Goal: Task Accomplishment & Management: Use online tool/utility

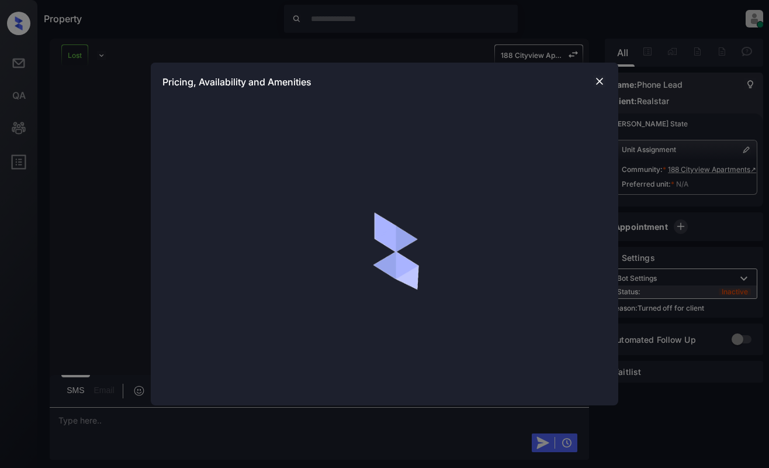
scroll to position [5816, 0]
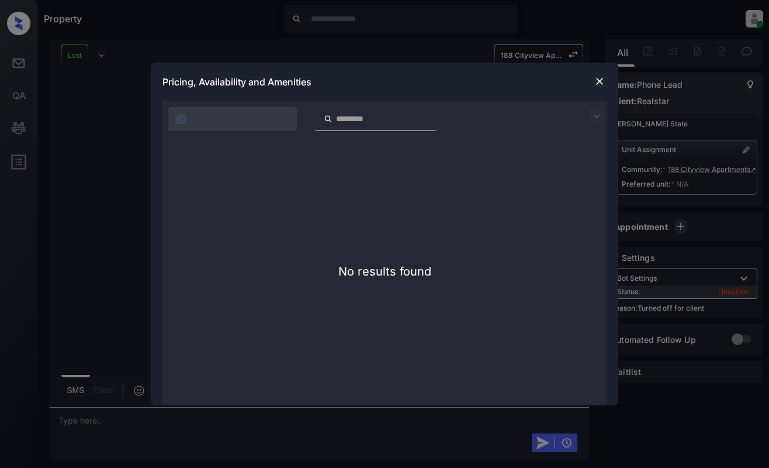
click at [596, 77] on img at bounding box center [600, 81] width 12 height 12
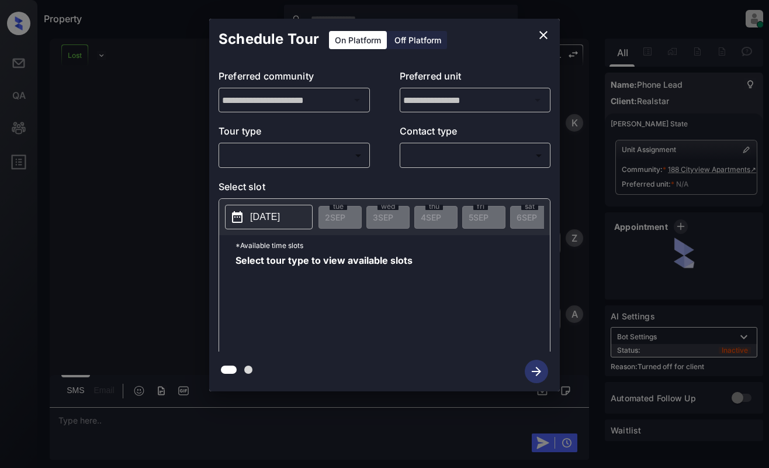
scroll to position [7131, 0]
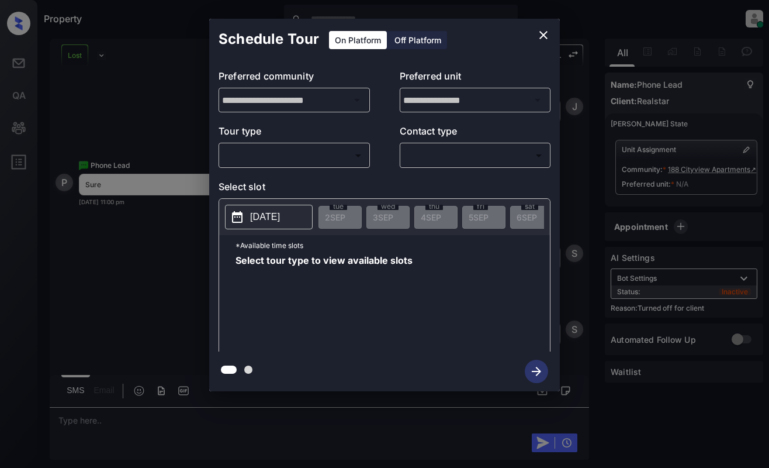
click at [545, 38] on icon "close" at bounding box center [544, 35] width 14 height 14
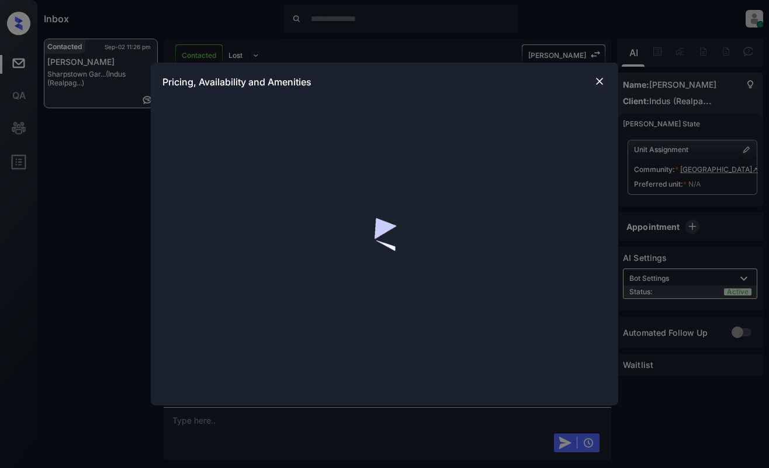
scroll to position [1056, 0]
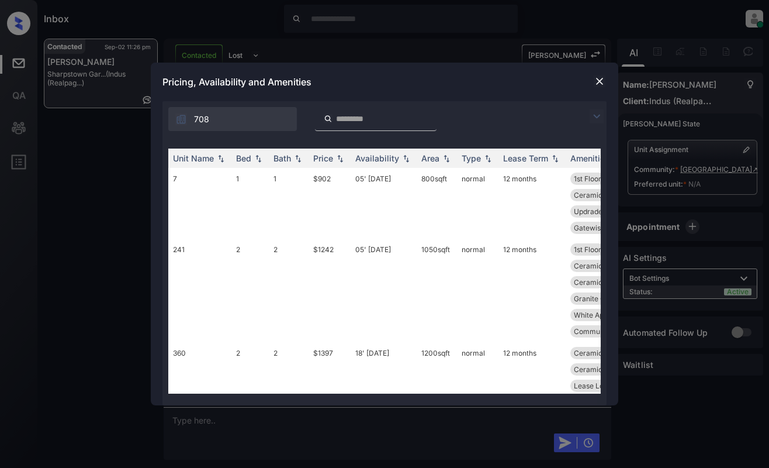
click at [596, 116] on img at bounding box center [597, 116] width 14 height 14
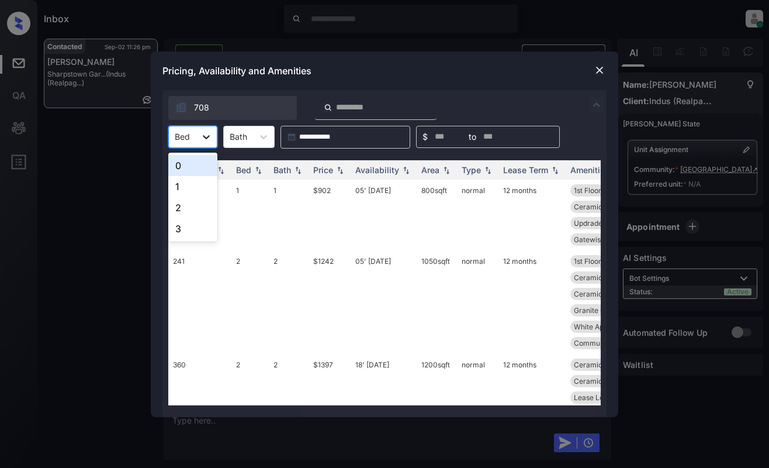
click at [206, 142] on icon at bounding box center [206, 137] width 12 height 12
click at [188, 213] on div "2" at bounding box center [192, 207] width 49 height 21
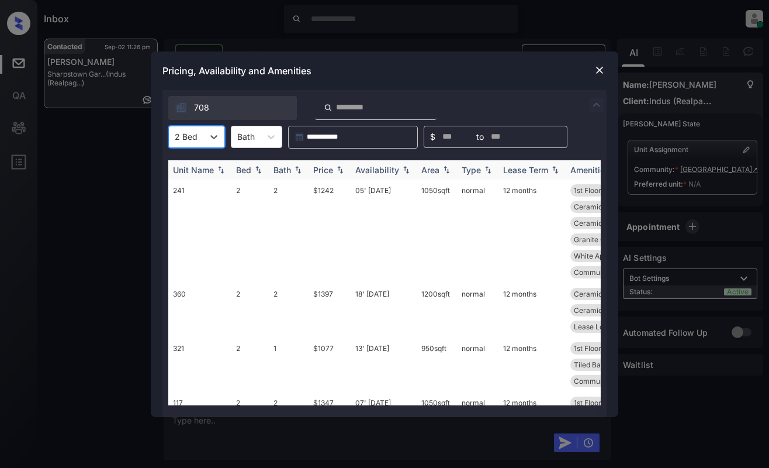
click at [325, 166] on div "Price" at bounding box center [323, 170] width 20 height 10
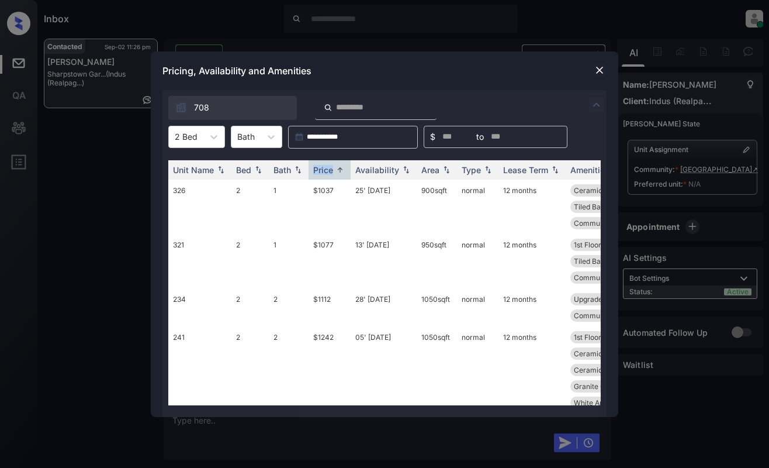
click at [604, 69] on img at bounding box center [600, 70] width 12 height 12
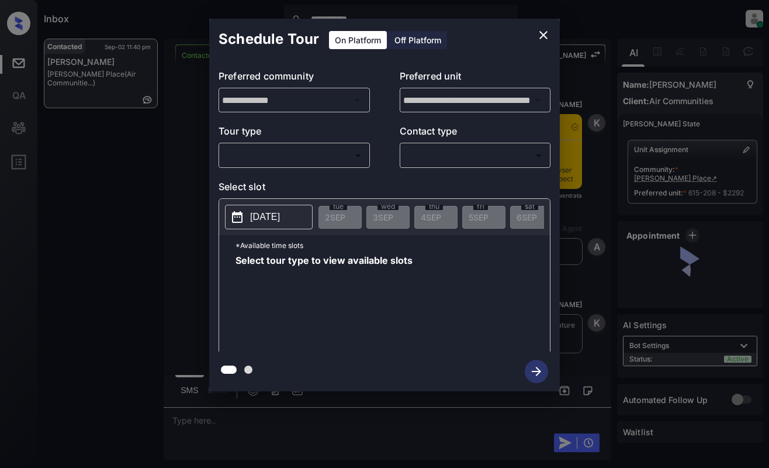
scroll to position [1379, 0]
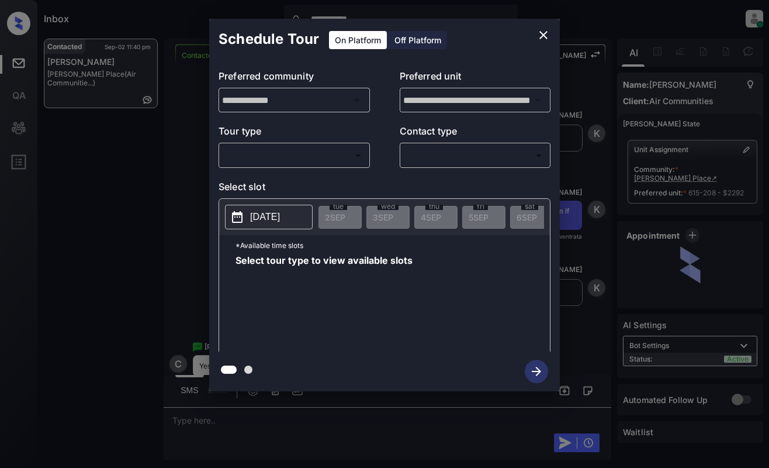
click at [321, 153] on body "**********" at bounding box center [384, 234] width 769 height 468
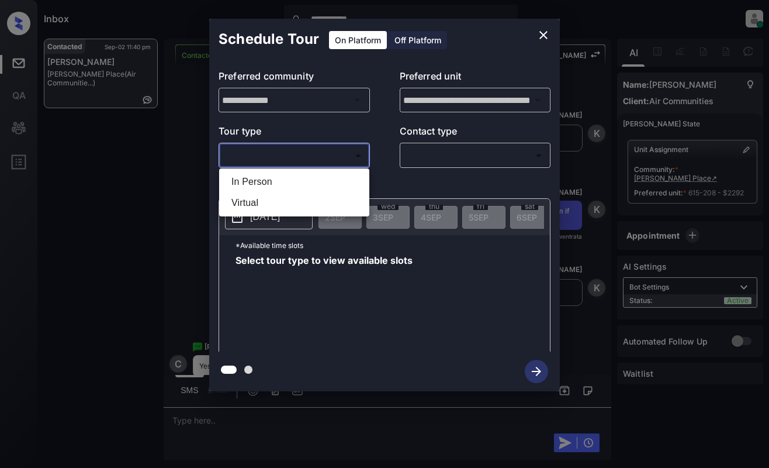
click at [311, 203] on li "Virtual" at bounding box center [294, 202] width 144 height 21
type input "*******"
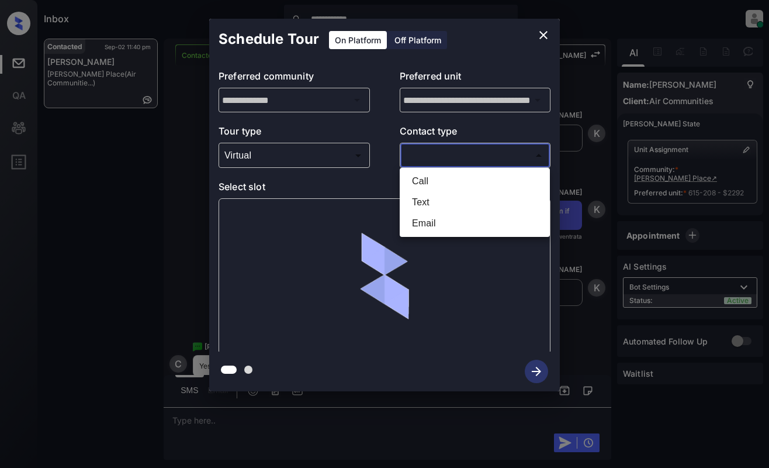
click at [445, 152] on body "**********" at bounding box center [384, 234] width 769 height 468
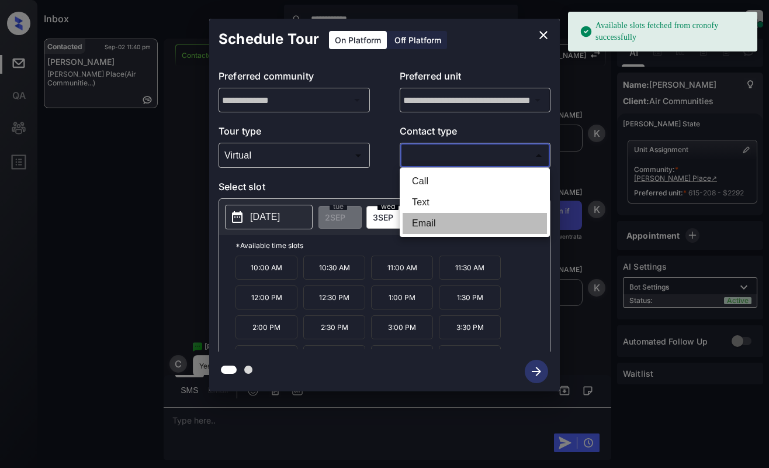
drag, startPoint x: 438, startPoint y: 224, endPoint x: 437, endPoint y: 205, distance: 18.7
click at [437, 205] on ul "Call Text Email" at bounding box center [475, 202] width 150 height 69
click at [437, 205] on li "Text" at bounding box center [475, 202] width 144 height 21
type input "****"
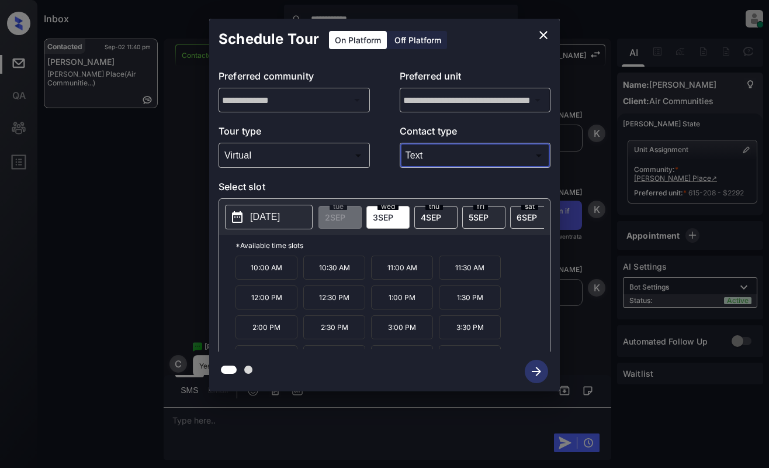
click at [642, 116] on div "**********" at bounding box center [384, 205] width 769 height 410
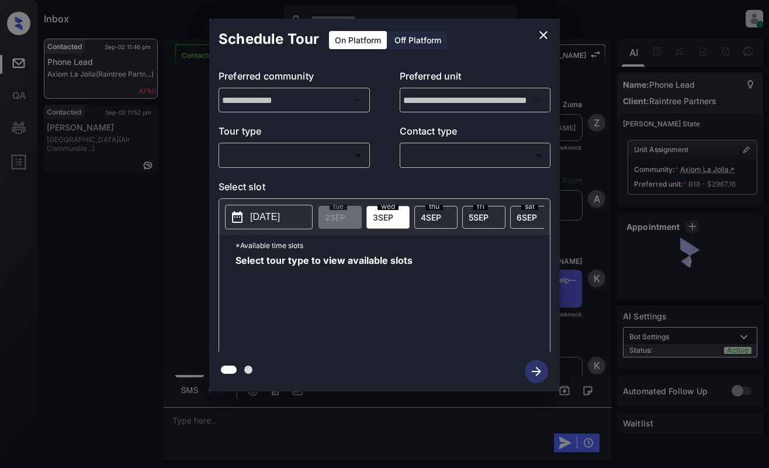
scroll to position [6067, 0]
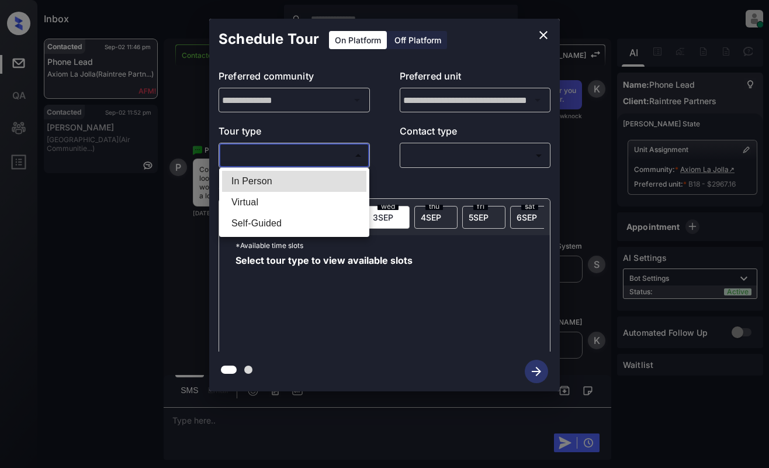
click at [288, 160] on body "Inbox [PERSON_NAME] Online Set yourself offline Set yourself on break Profile S…" at bounding box center [384, 234] width 769 height 468
click at [540, 34] on div at bounding box center [384, 234] width 769 height 468
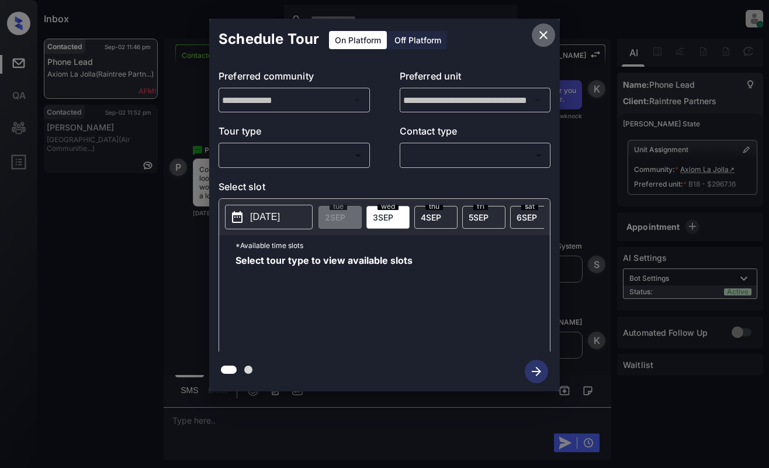
click at [544, 28] on icon "close" at bounding box center [544, 35] width 14 height 14
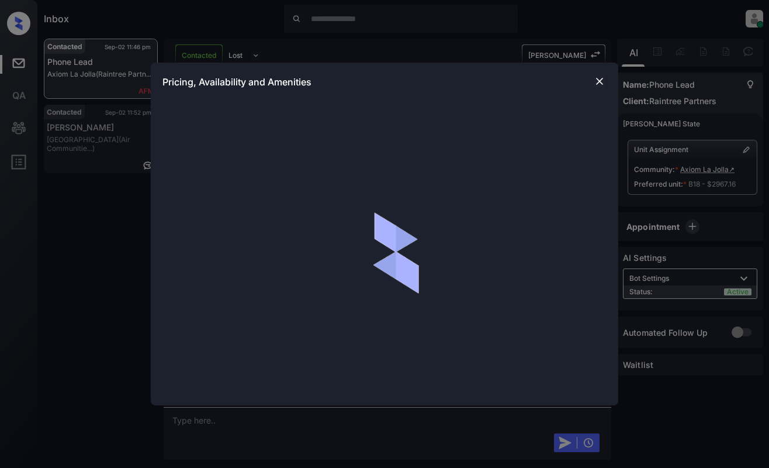
scroll to position [6651, 0]
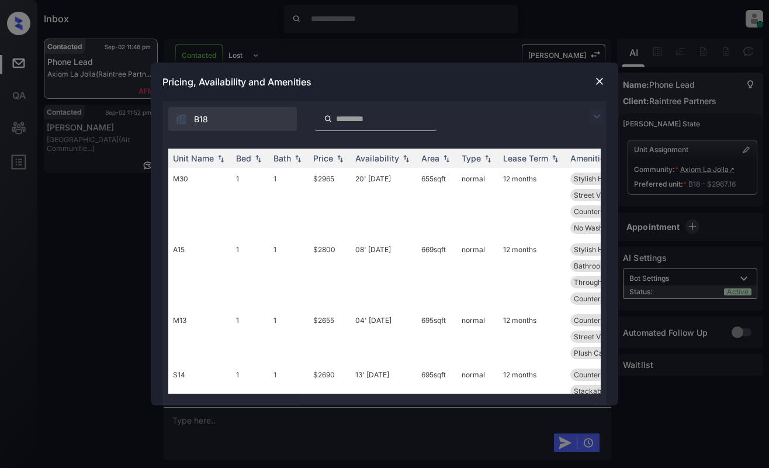
click at [597, 117] on img at bounding box center [597, 116] width 14 height 14
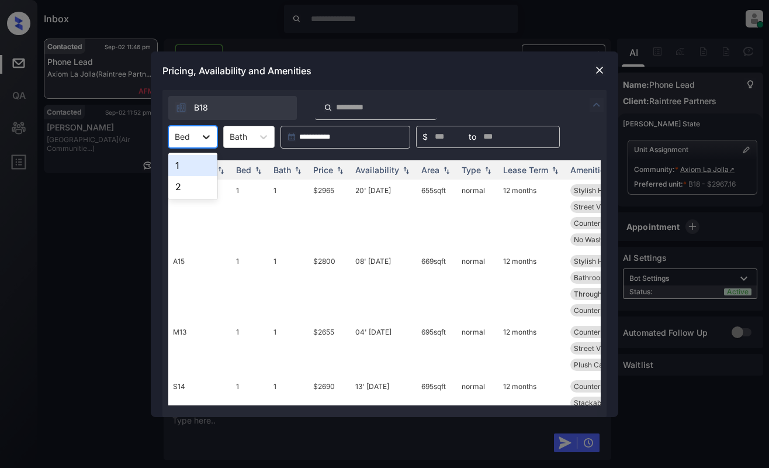
click at [202, 137] on icon at bounding box center [206, 137] width 12 height 12
type input "*"
click at [187, 190] on div "2" at bounding box center [192, 186] width 49 height 21
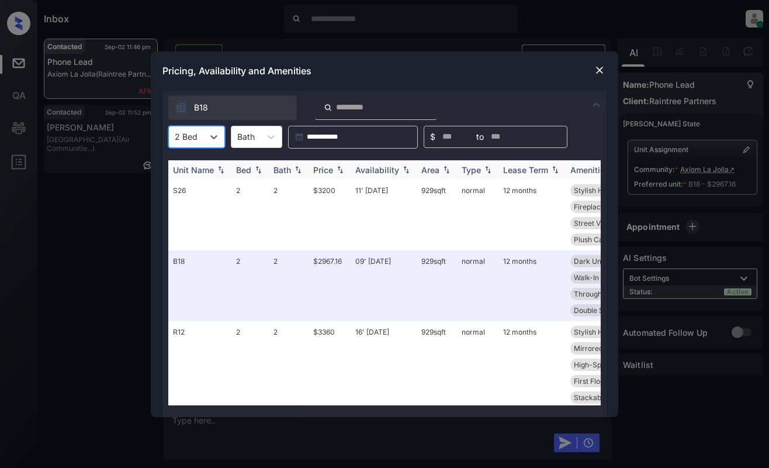
type input "*"
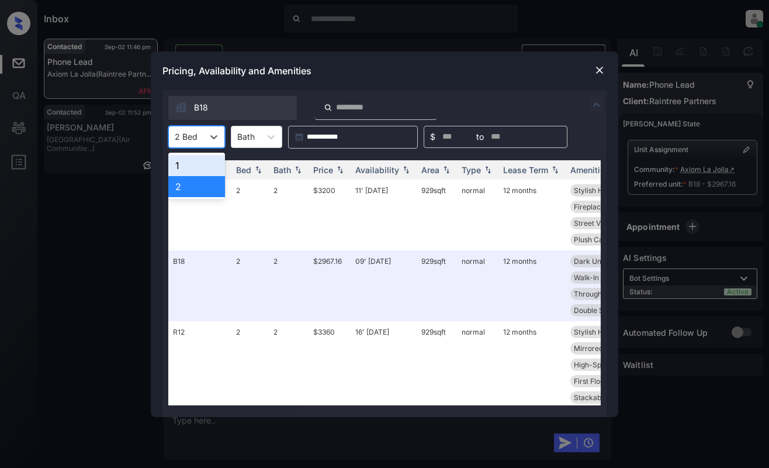
type input "*"
click at [193, 185] on div "2" at bounding box center [196, 186] width 57 height 21
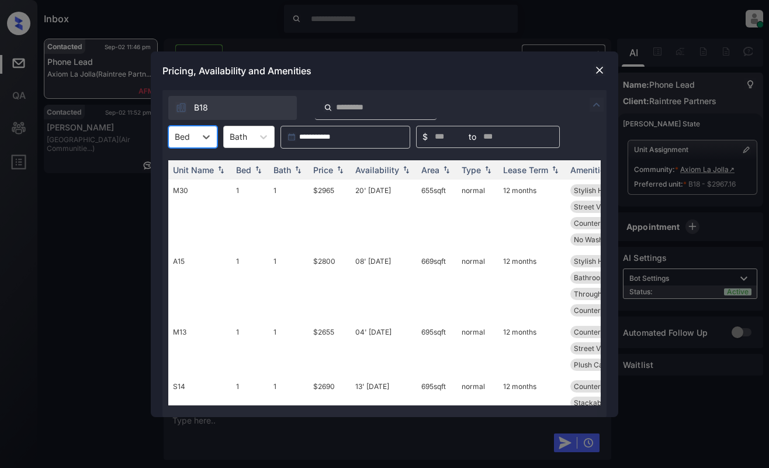
click at [213, 143] on div at bounding box center [206, 136] width 21 height 21
click at [191, 181] on div "2" at bounding box center [192, 186] width 49 height 21
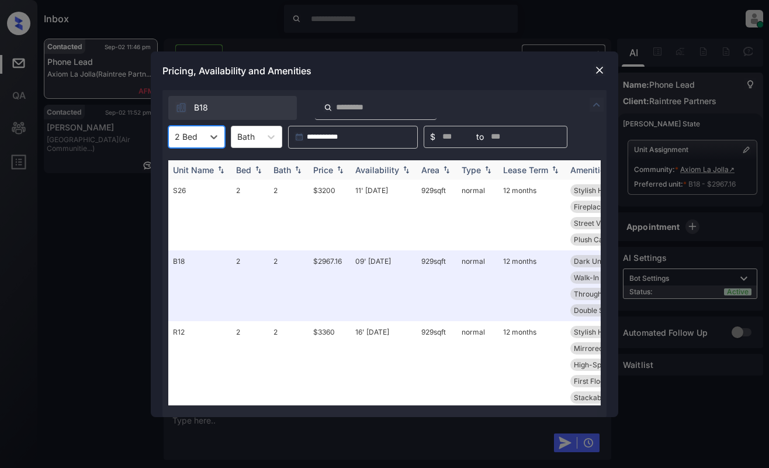
click at [442, 172] on img at bounding box center [447, 169] width 12 height 8
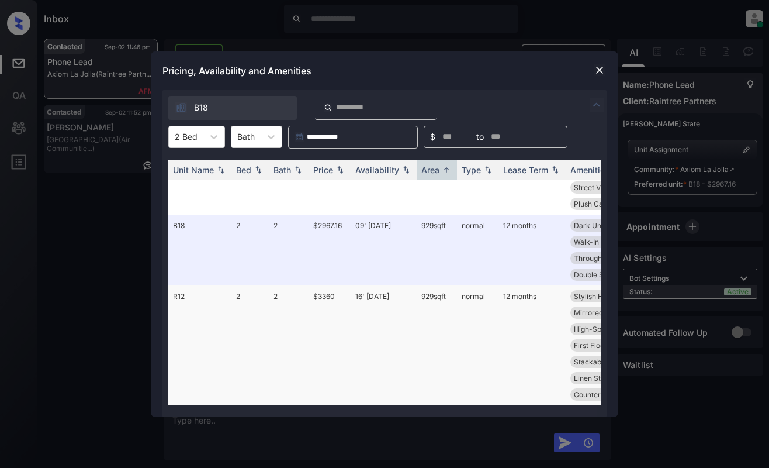
scroll to position [0, 0]
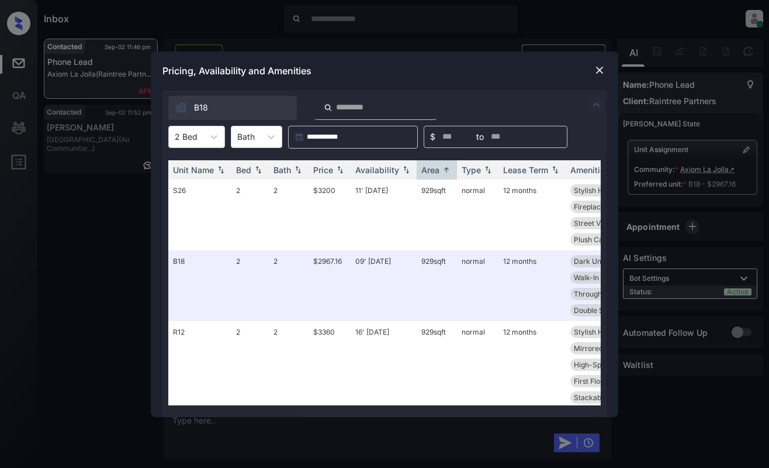
click at [481, 74] on div "Pricing, Availability and Amenities" at bounding box center [385, 70] width 468 height 39
click at [593, 68] on div at bounding box center [600, 70] width 14 height 14
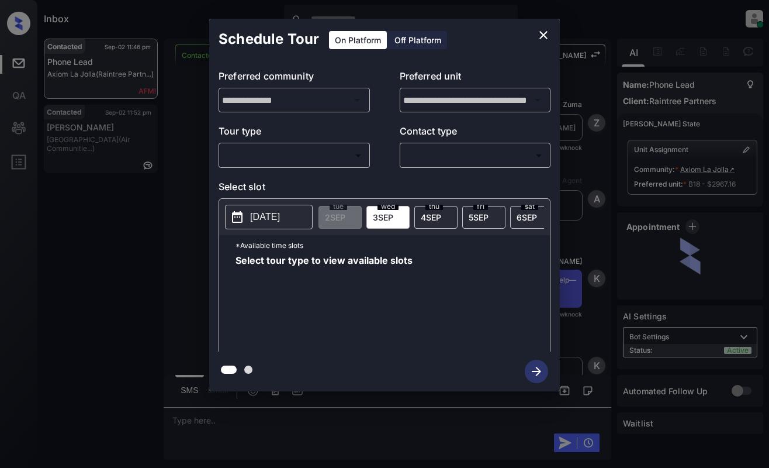
scroll to position [6651, 0]
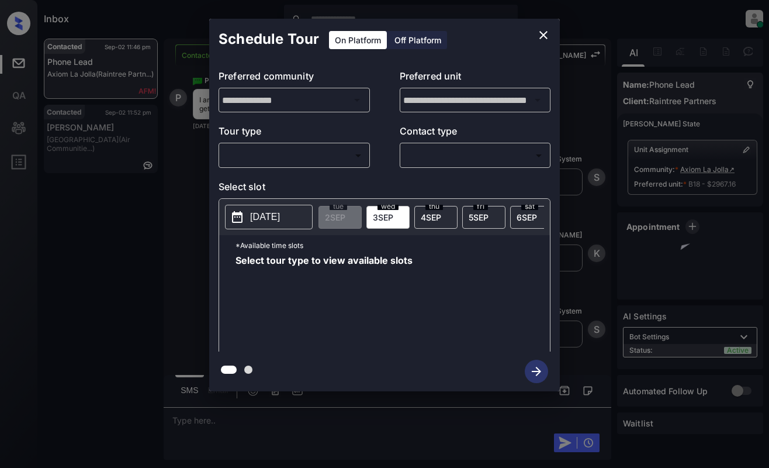
drag, startPoint x: 247, startPoint y: 144, endPoint x: 250, endPoint y: 155, distance: 11.5
click at [248, 144] on div "​ ​" at bounding box center [294, 155] width 151 height 25
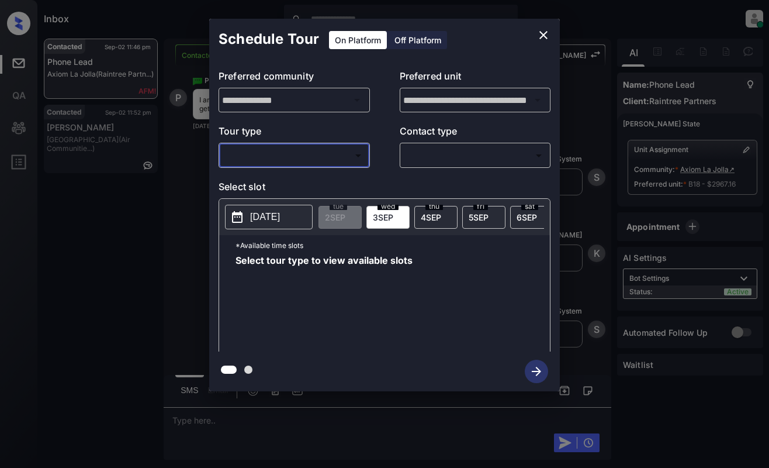
click at [268, 158] on body "Inbox [PERSON_NAME] Online Set yourself offline Set yourself on break Profile S…" at bounding box center [384, 234] width 769 height 468
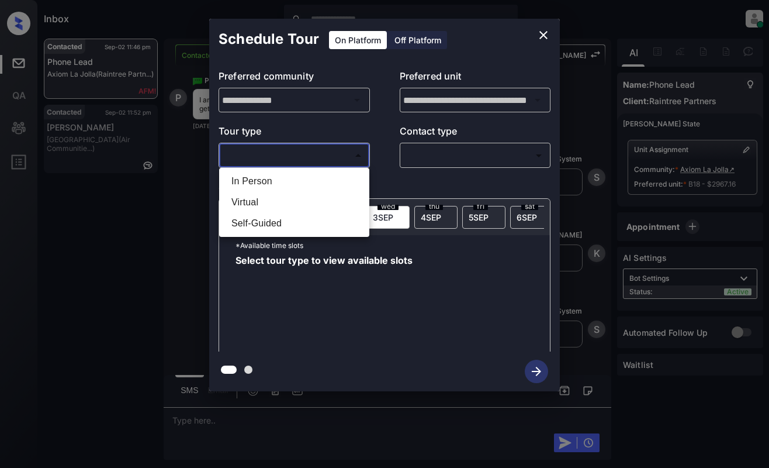
click at [262, 185] on li "In Person" at bounding box center [294, 181] width 144 height 21
type input "********"
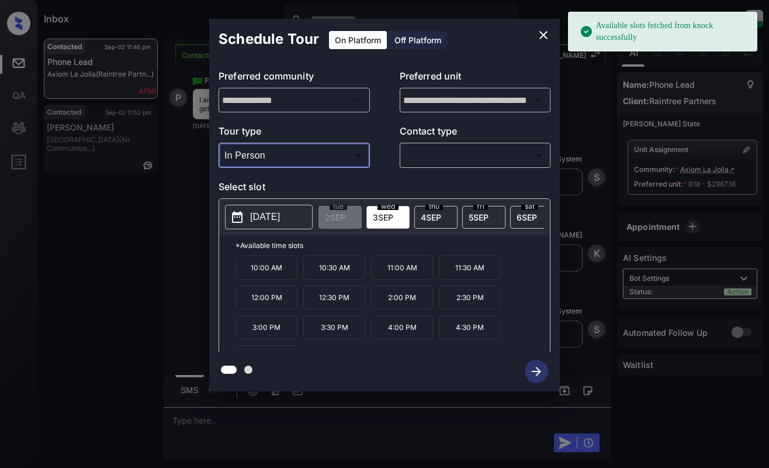
click at [544, 37] on icon "close" at bounding box center [544, 35] width 14 height 14
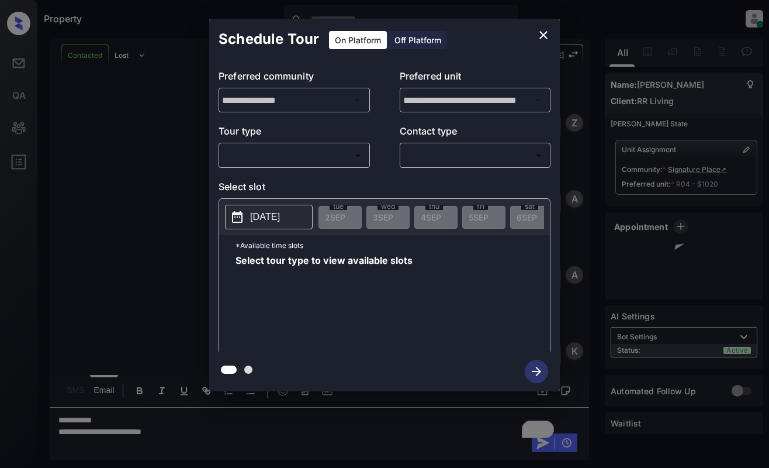
scroll to position [535, 0]
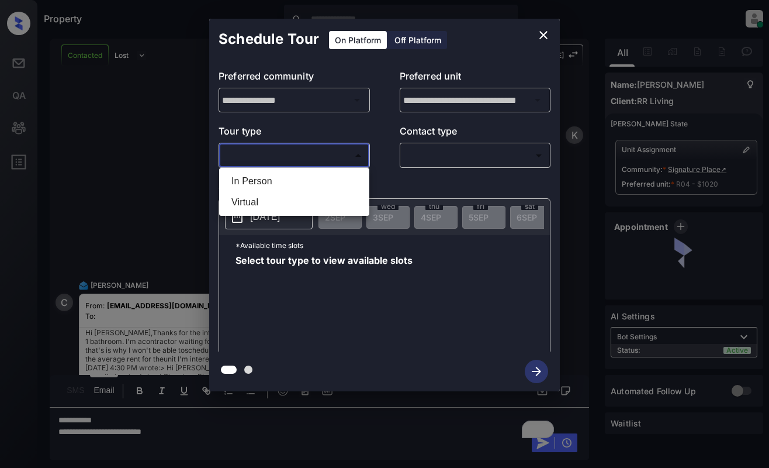
click at [337, 148] on body "Property Dominic Ceralde Online Set yourself offline Set yourself on break Prof…" at bounding box center [384, 234] width 769 height 468
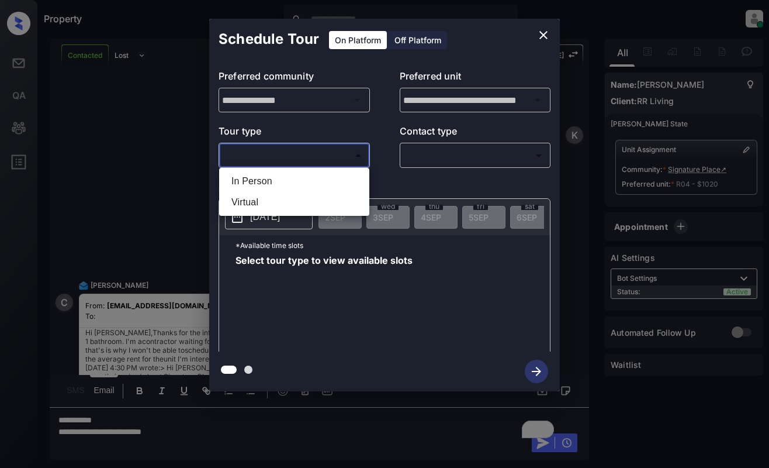
click at [545, 30] on div at bounding box center [384, 234] width 769 height 468
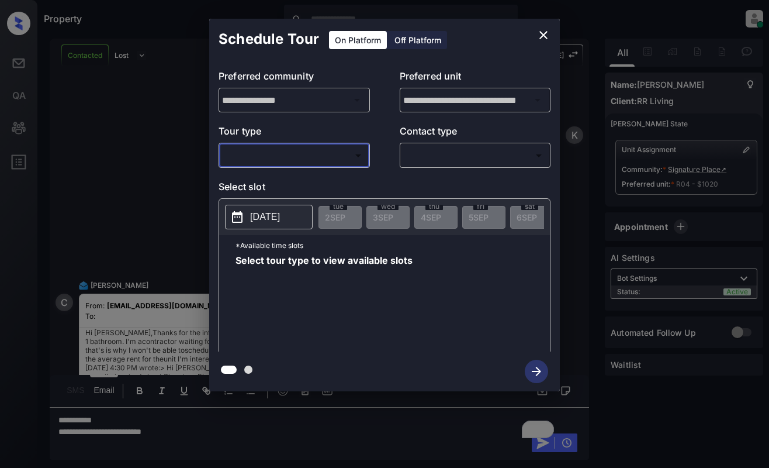
click at [549, 33] on icon "close" at bounding box center [544, 35] width 14 height 14
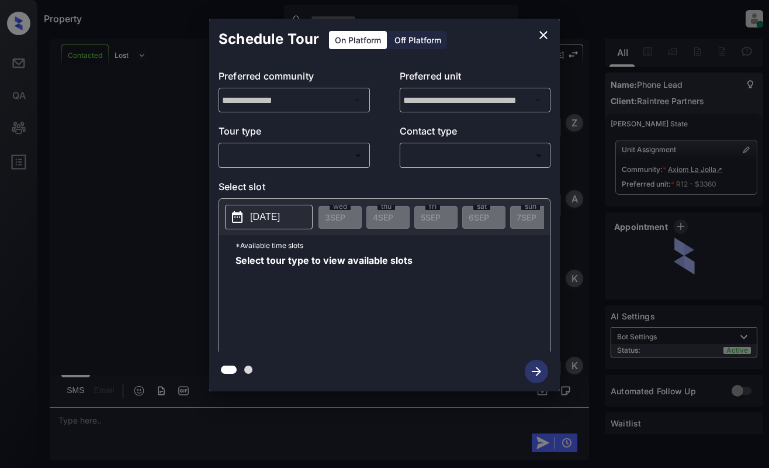
scroll to position [7470, 0]
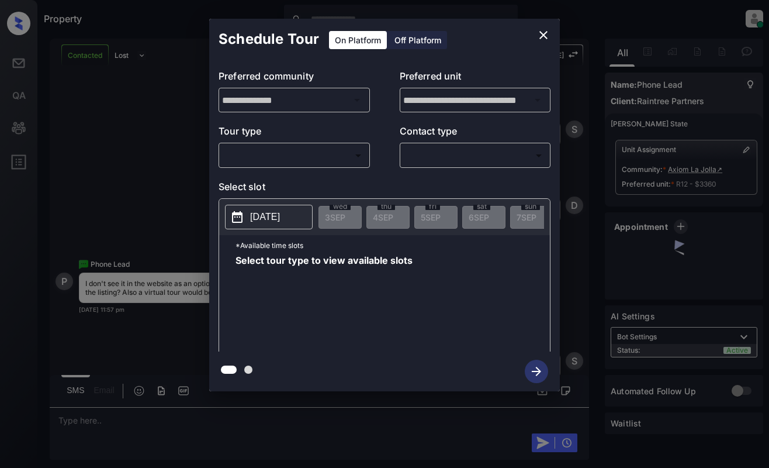
click at [331, 153] on body "Property Dominic Ceralde Online Set yourself offline Set yourself on break Prof…" at bounding box center [384, 234] width 769 height 468
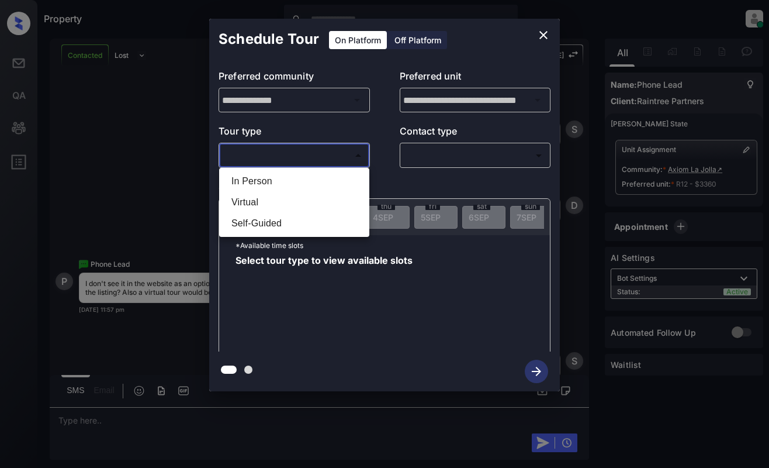
click at [331, 169] on ul "In Person Virtual Self-Guided" at bounding box center [294, 202] width 150 height 69
click at [317, 201] on li "Virtual" at bounding box center [294, 202] width 144 height 21
type input "*******"
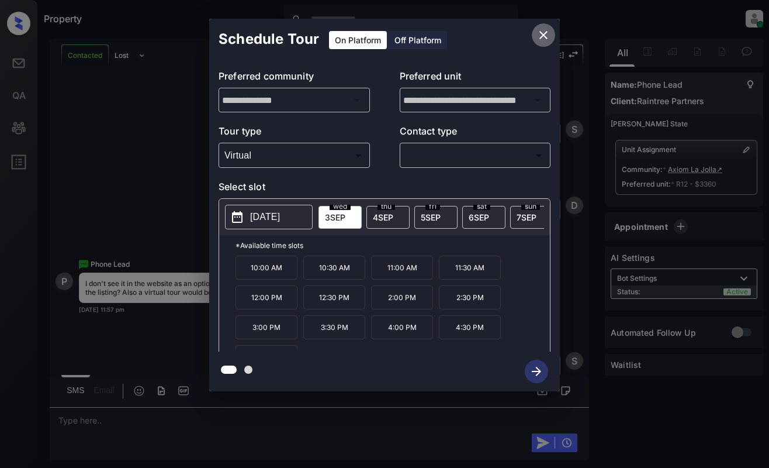
click at [543, 30] on icon "close" at bounding box center [544, 35] width 14 height 14
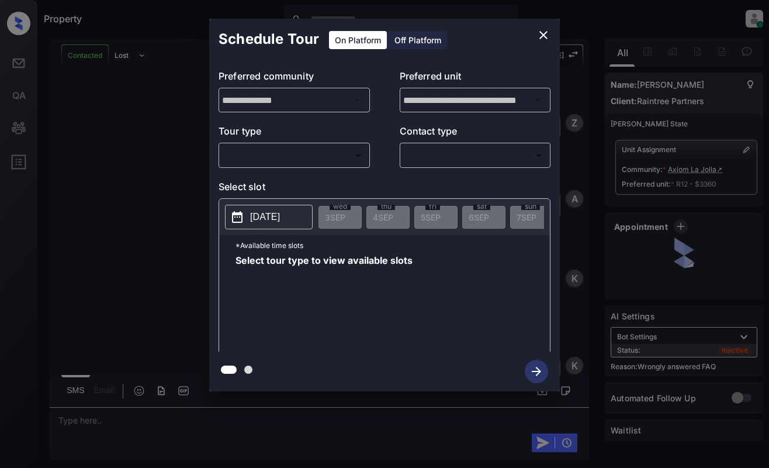
scroll to position [10039, 0]
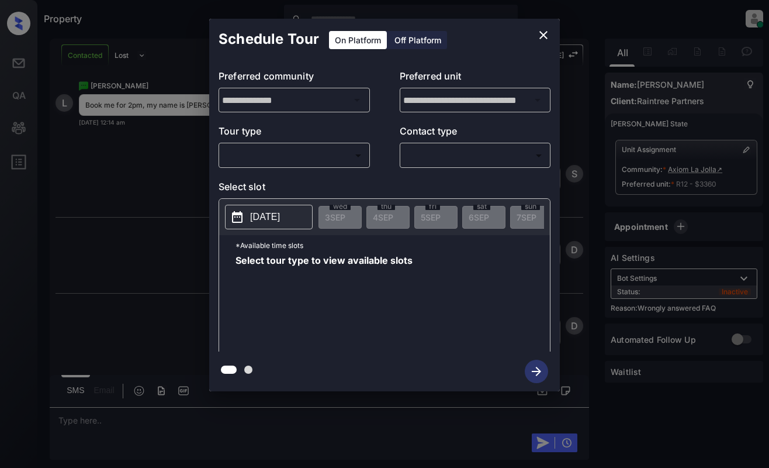
click at [338, 150] on body "Property [PERSON_NAME] Online Set yourself offline Set yourself on break Profil…" at bounding box center [384, 234] width 769 height 468
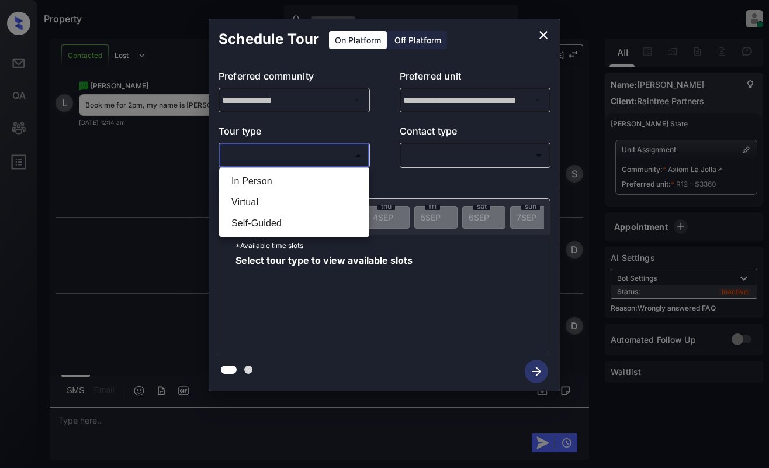
click at [327, 199] on li "Virtual" at bounding box center [294, 202] width 144 height 21
type input "*******"
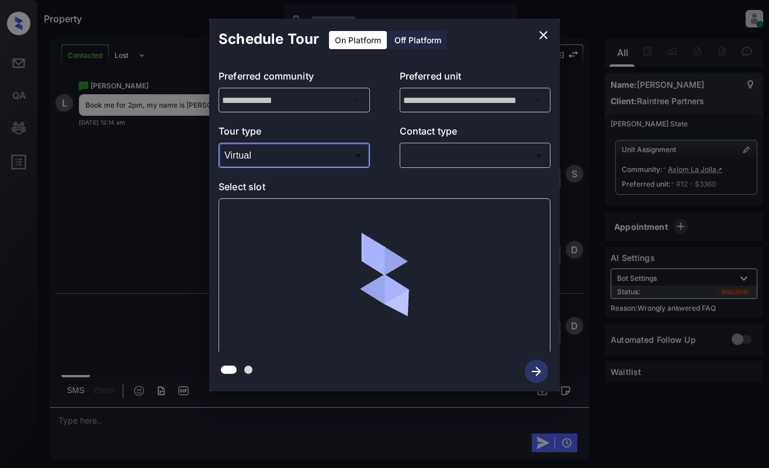
click at [435, 151] on body "Property Dominic Ceralde Online Set yourself offline Set yourself on break Prof…" at bounding box center [384, 234] width 769 height 468
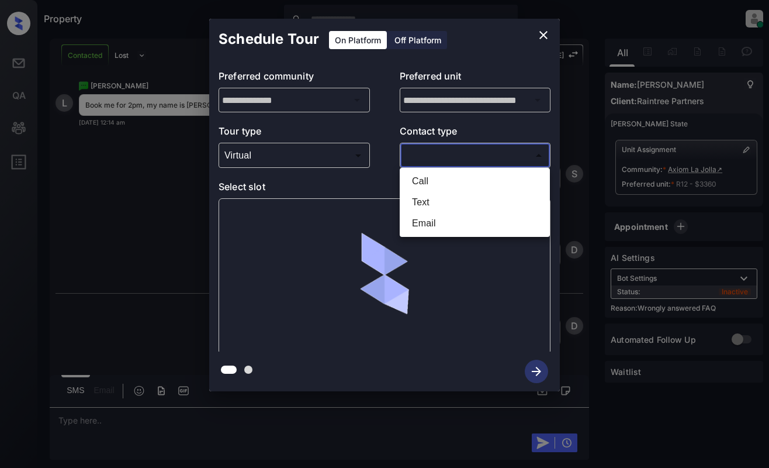
click at [443, 208] on li "Text" at bounding box center [475, 202] width 144 height 21
type input "****"
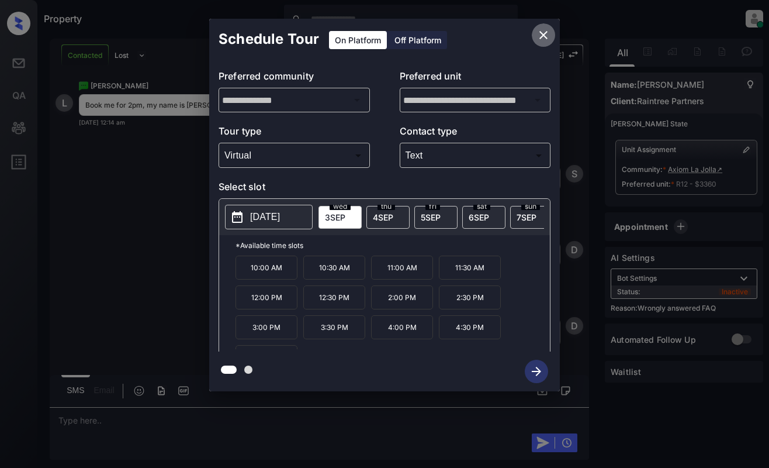
click at [549, 35] on icon "close" at bounding box center [544, 35] width 14 height 14
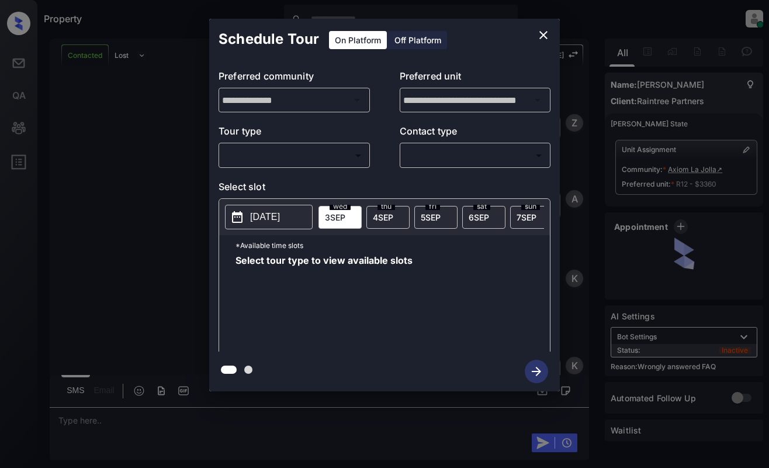
scroll to position [9882, 0]
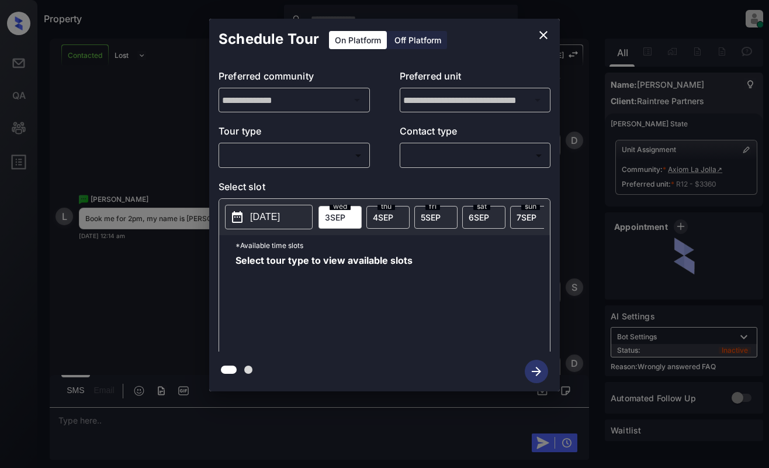
click at [271, 156] on body "Property Dominic Ceralde Online Set yourself offline Set yourself on break Prof…" at bounding box center [384, 234] width 769 height 468
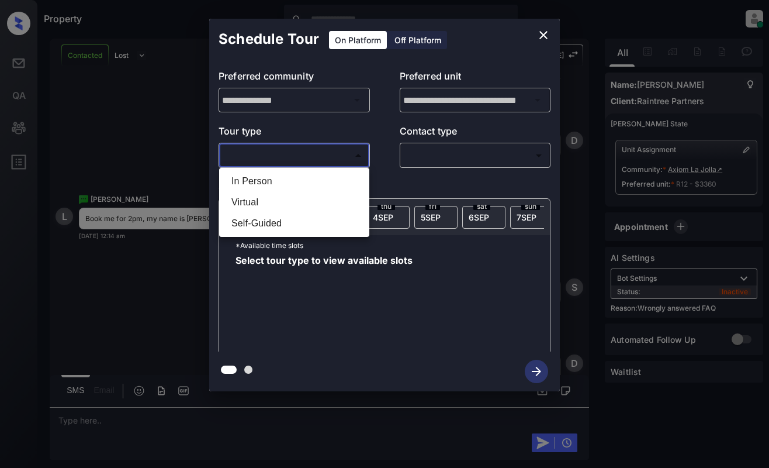
click at [285, 199] on li "Virtual" at bounding box center [294, 202] width 144 height 21
type input "*******"
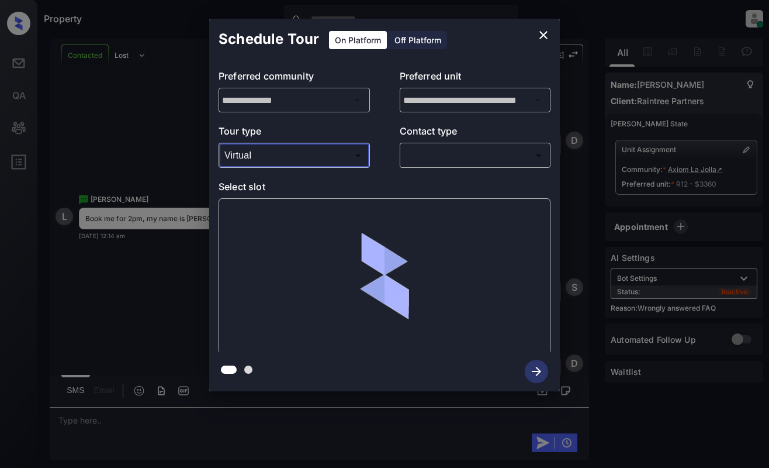
click at [450, 153] on body "Property Dominic Ceralde Online Set yourself offline Set yourself on break Prof…" at bounding box center [384, 234] width 769 height 468
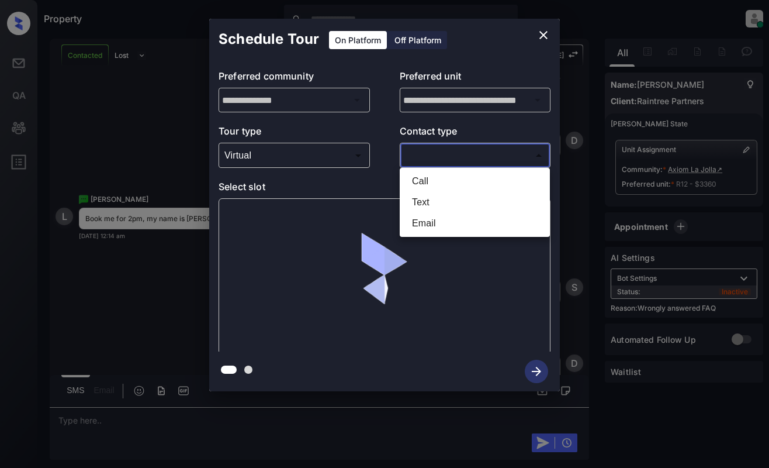
click at [451, 209] on li "Text" at bounding box center [475, 202] width 144 height 21
type input "****"
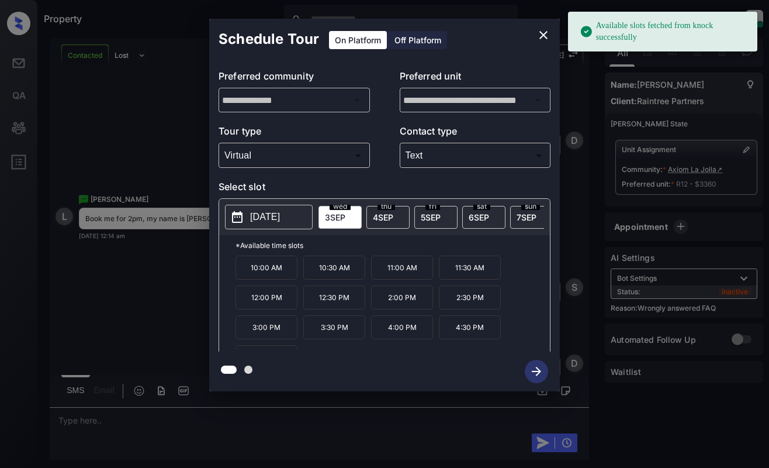
click at [339, 217] on span "3 SEP" at bounding box center [335, 217] width 20 height 10
click at [399, 302] on p "2:00 PM" at bounding box center [402, 297] width 62 height 24
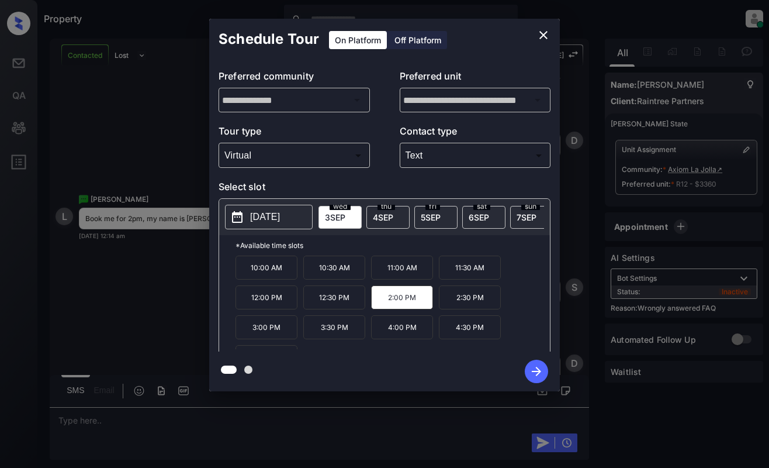
click at [529, 370] on icon "button" at bounding box center [536, 370] width 23 height 23
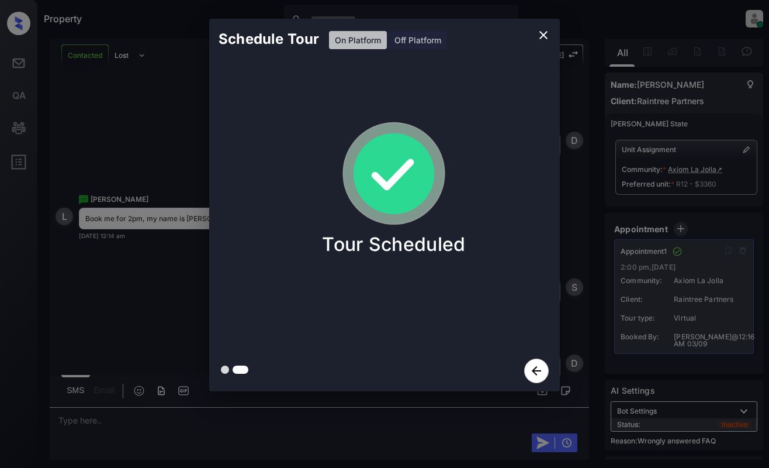
click at [212, 161] on div "Tour Scheduled" at bounding box center [393, 205] width 369 height 290
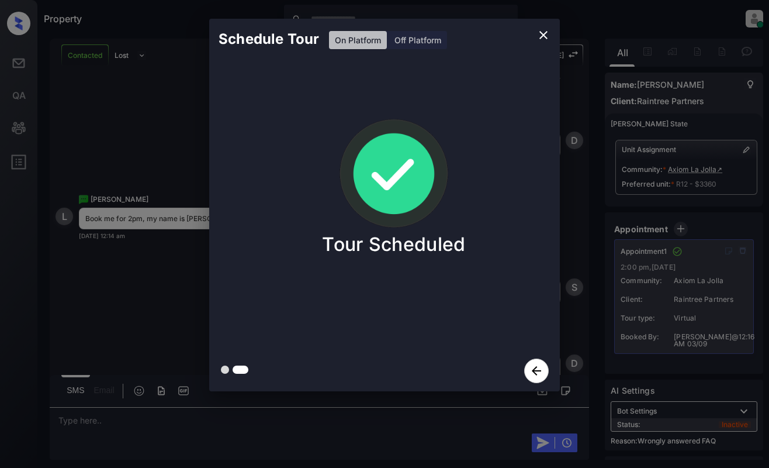
click at [122, 204] on div "Schedule Tour On Platform Off Platform Tour Scheduled" at bounding box center [384, 205] width 769 height 410
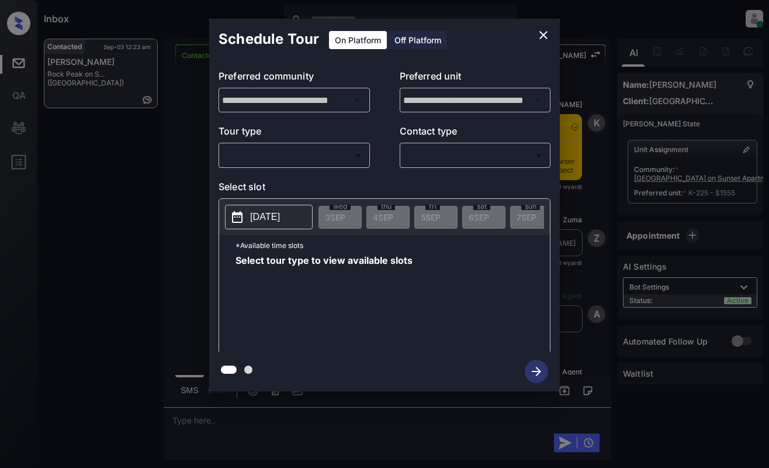
scroll to position [2001, 0]
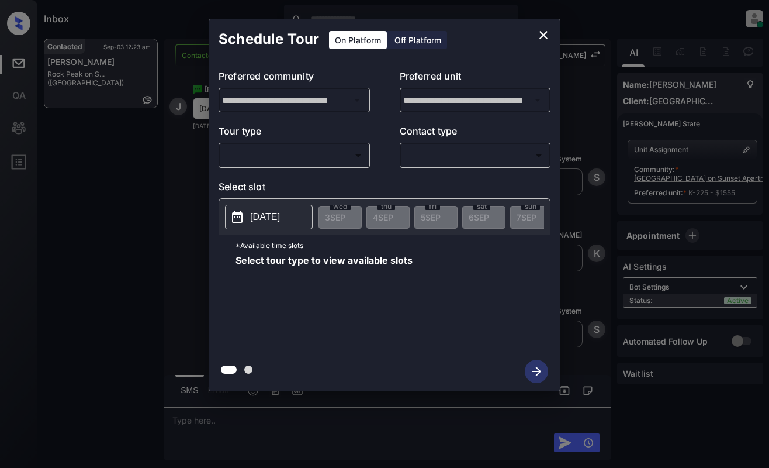
click at [273, 140] on p "Tour type" at bounding box center [294, 133] width 151 height 19
click at [278, 147] on body "Inbox [PERSON_NAME] Online Set yourself offline Set yourself on break Profile S…" at bounding box center [384, 234] width 769 height 468
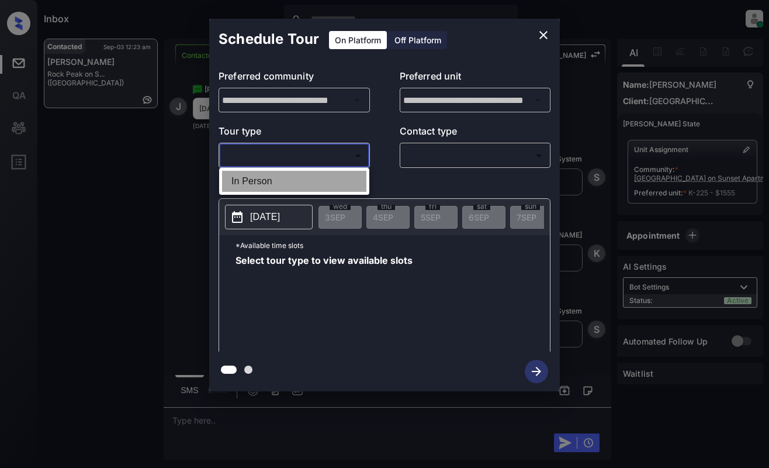
click at [283, 181] on li "In Person" at bounding box center [294, 181] width 144 height 21
type input "********"
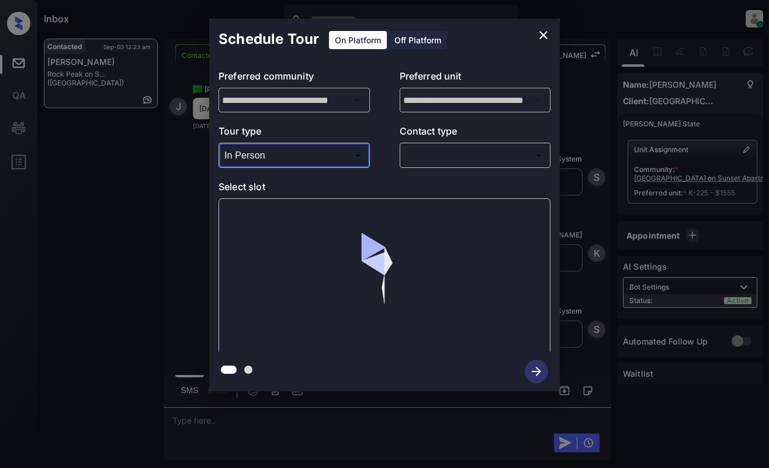
click at [459, 157] on body "Inbox [PERSON_NAME] Online Set yourself offline Set yourself on break Profile S…" at bounding box center [384, 234] width 769 height 468
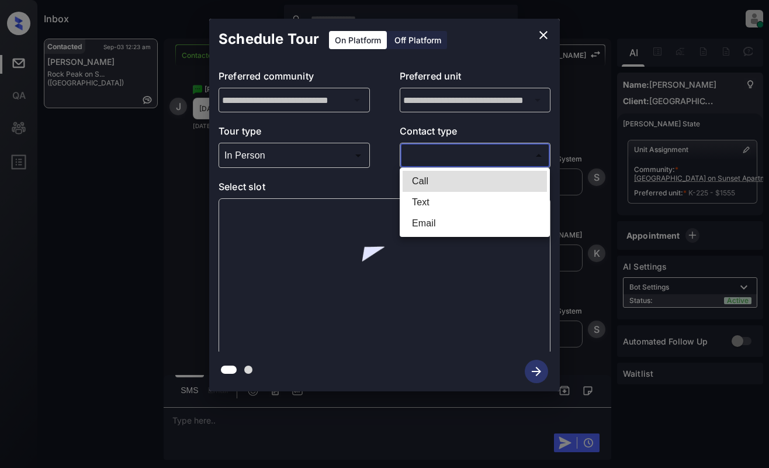
click at [458, 212] on li "Text" at bounding box center [475, 202] width 144 height 21
type input "****"
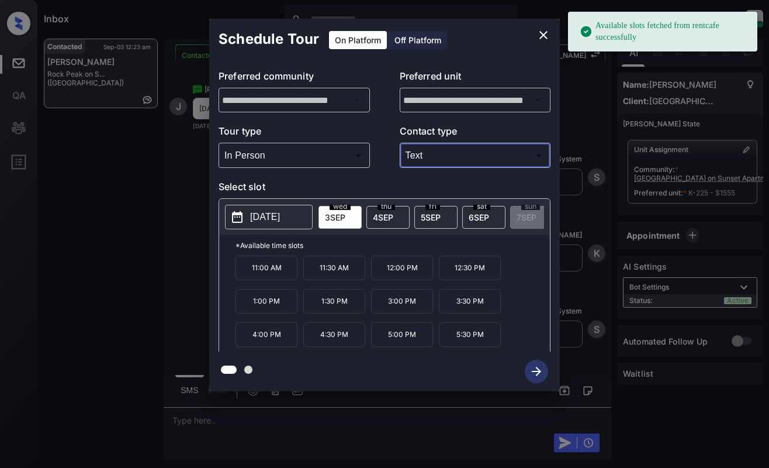
click at [254, 274] on p "11:00 AM" at bounding box center [267, 267] width 62 height 25
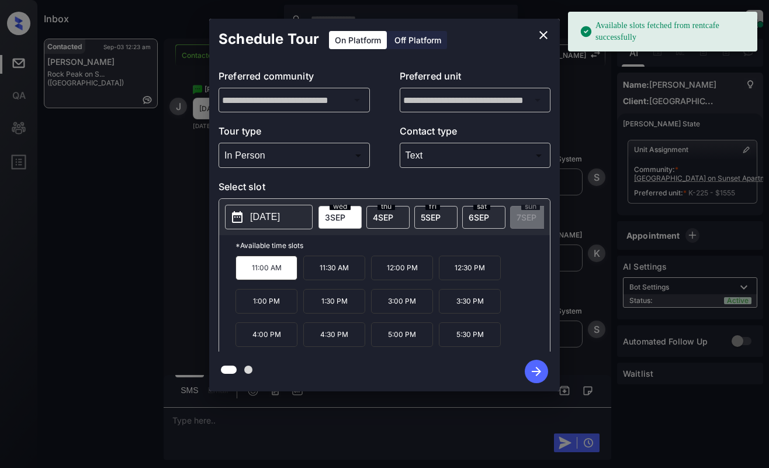
click at [532, 375] on icon "button" at bounding box center [536, 370] width 23 height 23
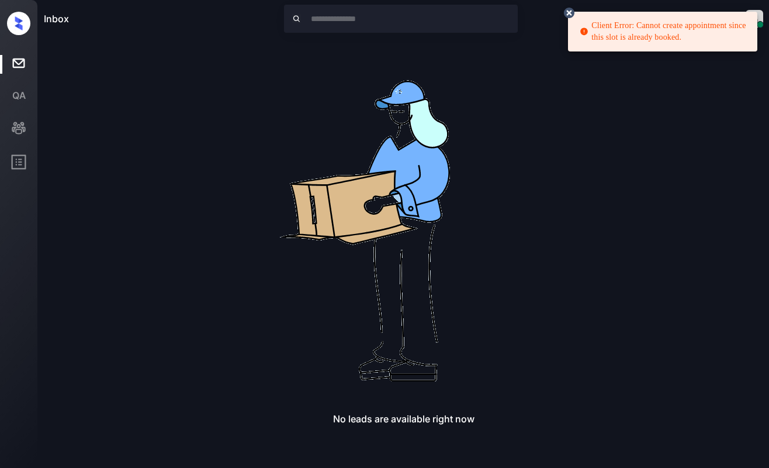
click at [564, 137] on img at bounding box center [404, 226] width 374 height 374
